Goal: Transaction & Acquisition: Download file/media

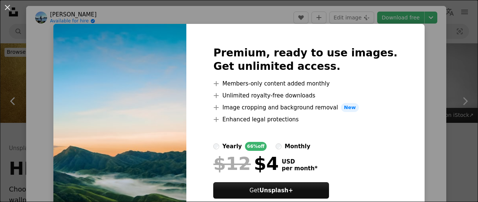
scroll to position [575, 0]
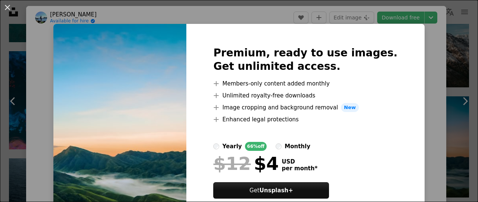
click at [177, 111] on img at bounding box center [119, 131] width 133 height 215
click at [186, 56] on img at bounding box center [119, 131] width 133 height 215
click at [124, 119] on img at bounding box center [119, 131] width 133 height 215
drag, startPoint x: 120, startPoint y: 94, endPoint x: 61, endPoint y: 72, distance: 62.9
click at [61, 72] on div "An X shape Premium, ready to use images. Get unlimited access. A plus sign Memb…" at bounding box center [239, 101] width 478 height 202
